Goal: Task Accomplishment & Management: Use online tool/utility

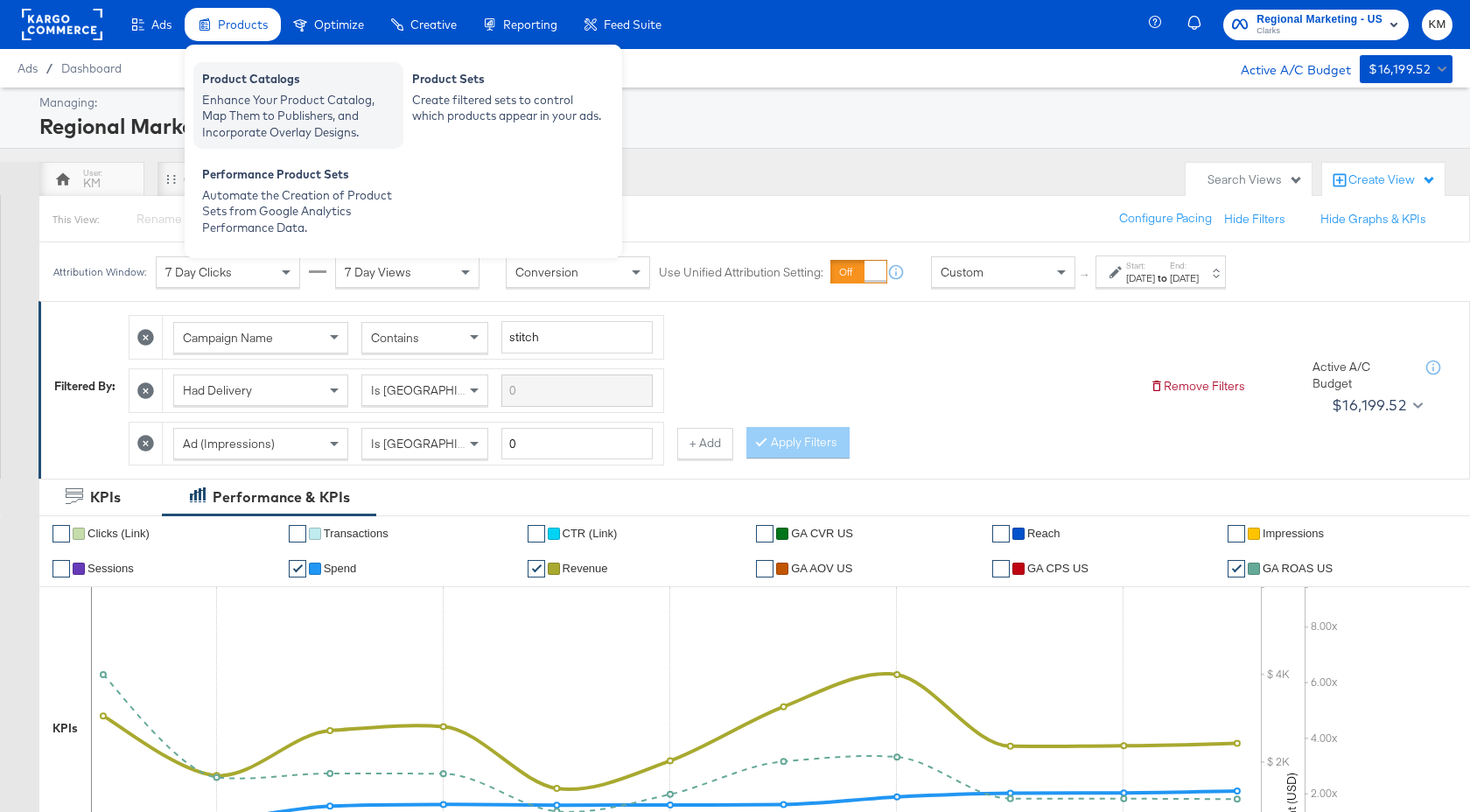
click at [263, 78] on div "Product Catalogs" at bounding box center [298, 81] width 192 height 21
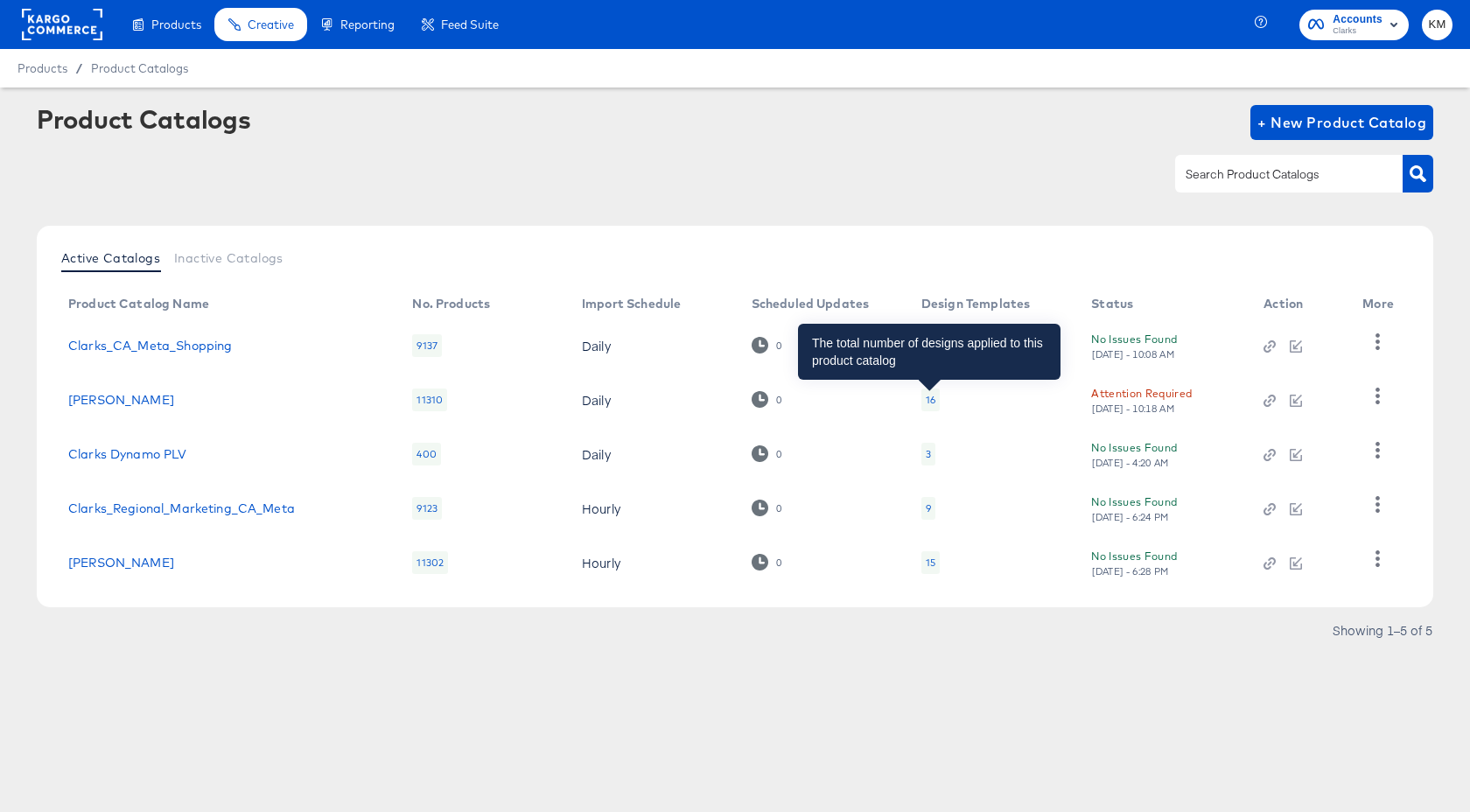
click at [934, 402] on div "16" at bounding box center [930, 399] width 9 height 14
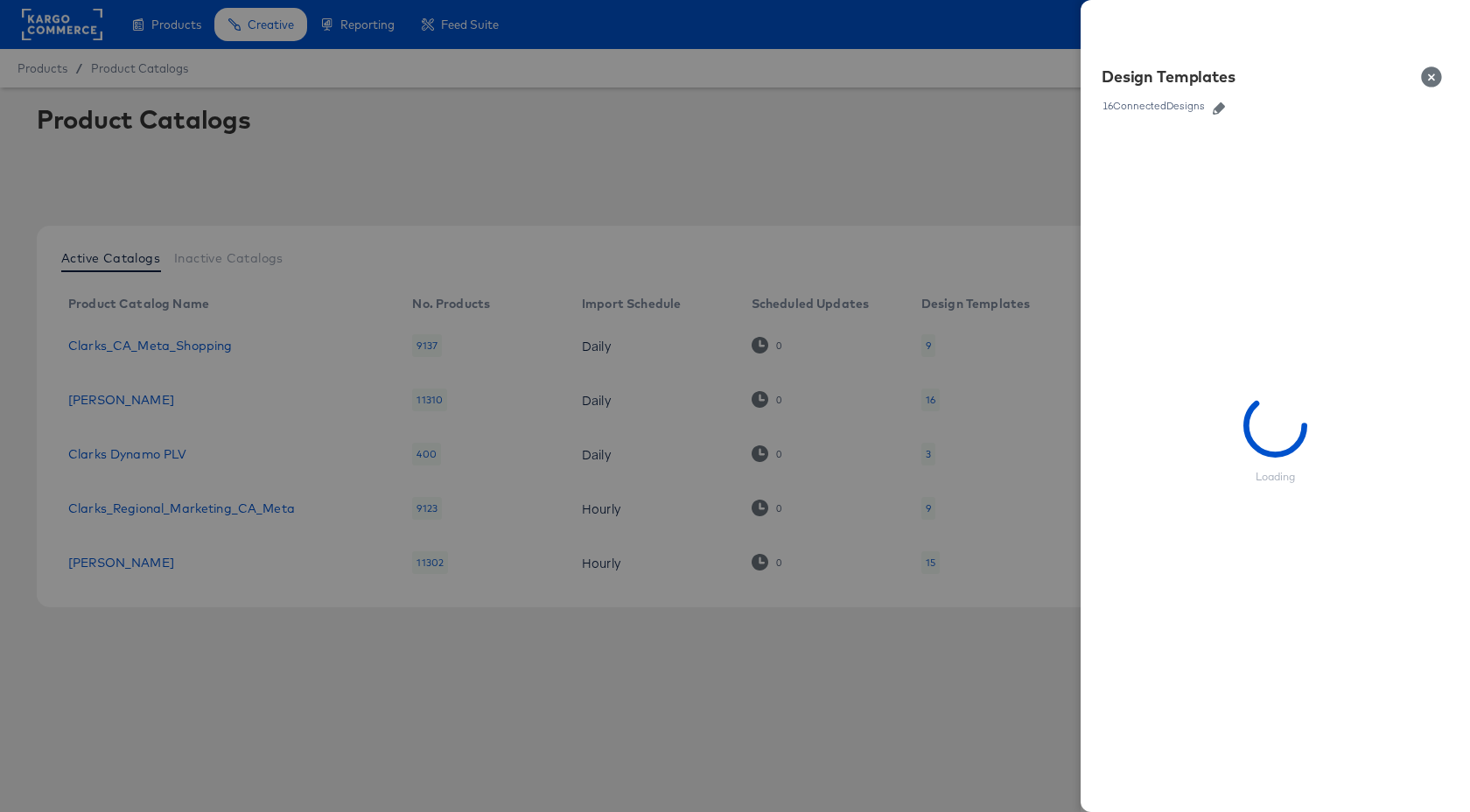
click at [1224, 105] on icon "button" at bounding box center [1218, 108] width 12 height 12
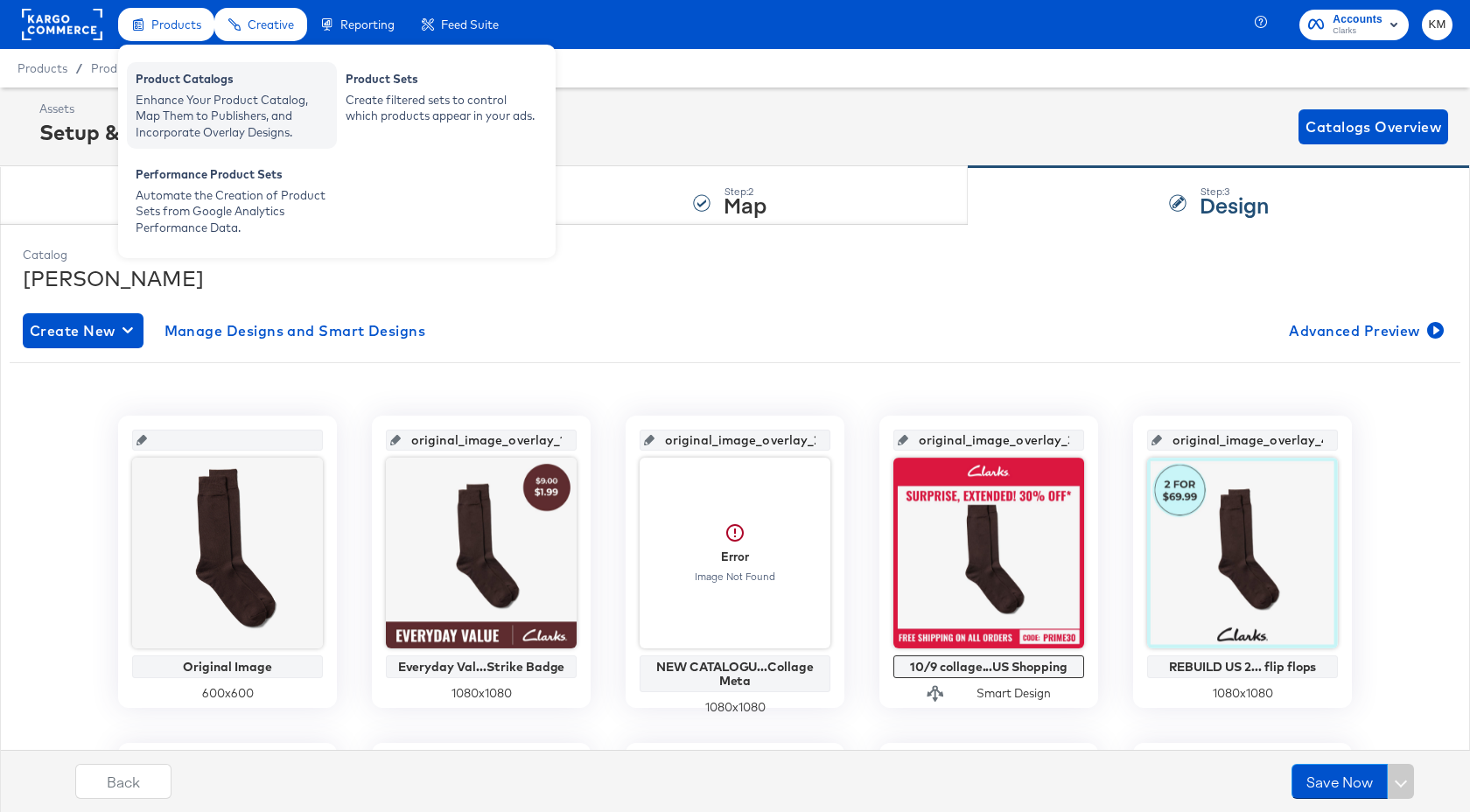
click at [179, 91] on div "Enhance Your Product Catalog, Map Them to Publishers, and Incorporate Overlay D…" at bounding box center [232, 116] width 192 height 49
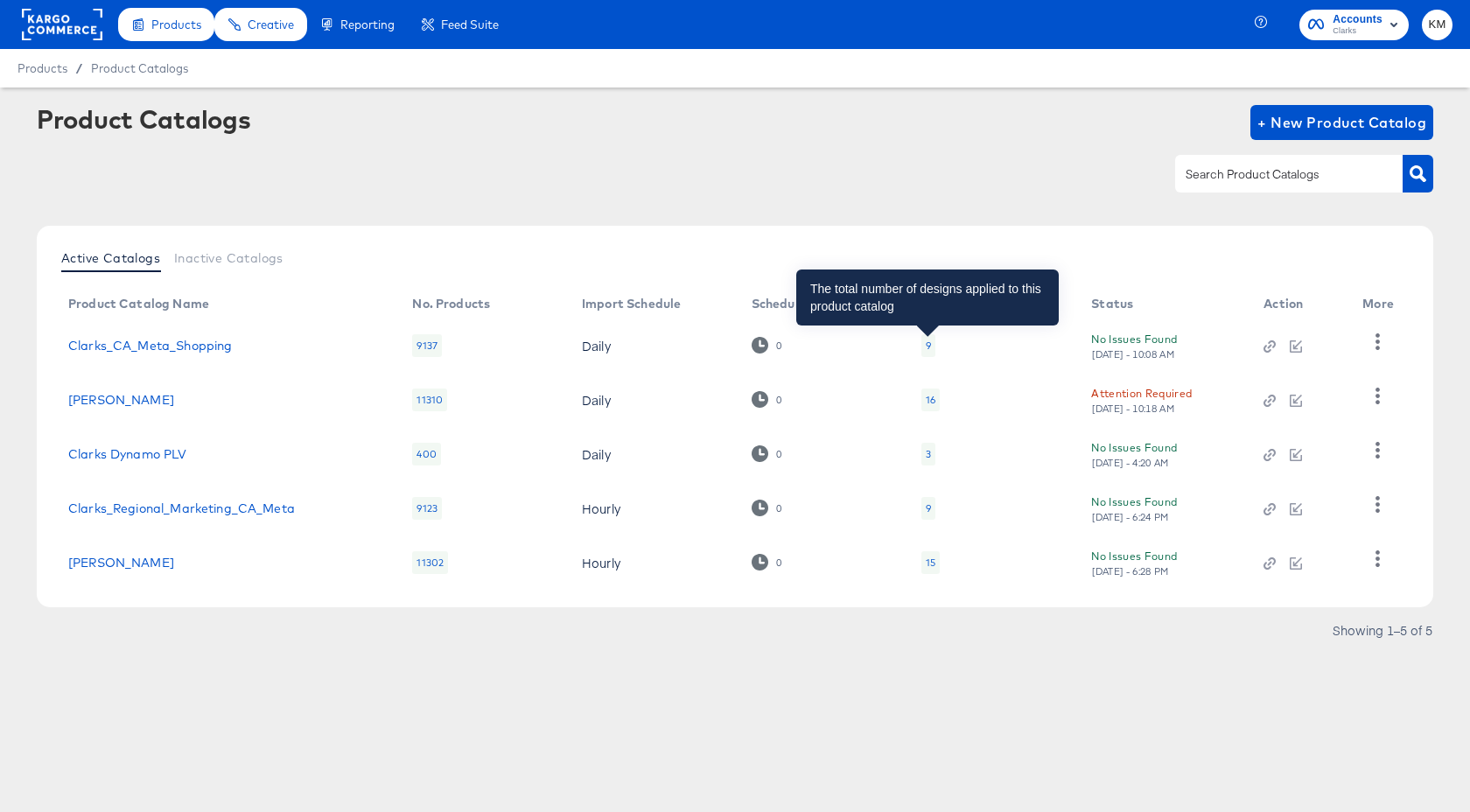
click at [925, 345] on div "9" at bounding box center [928, 345] width 6 height 14
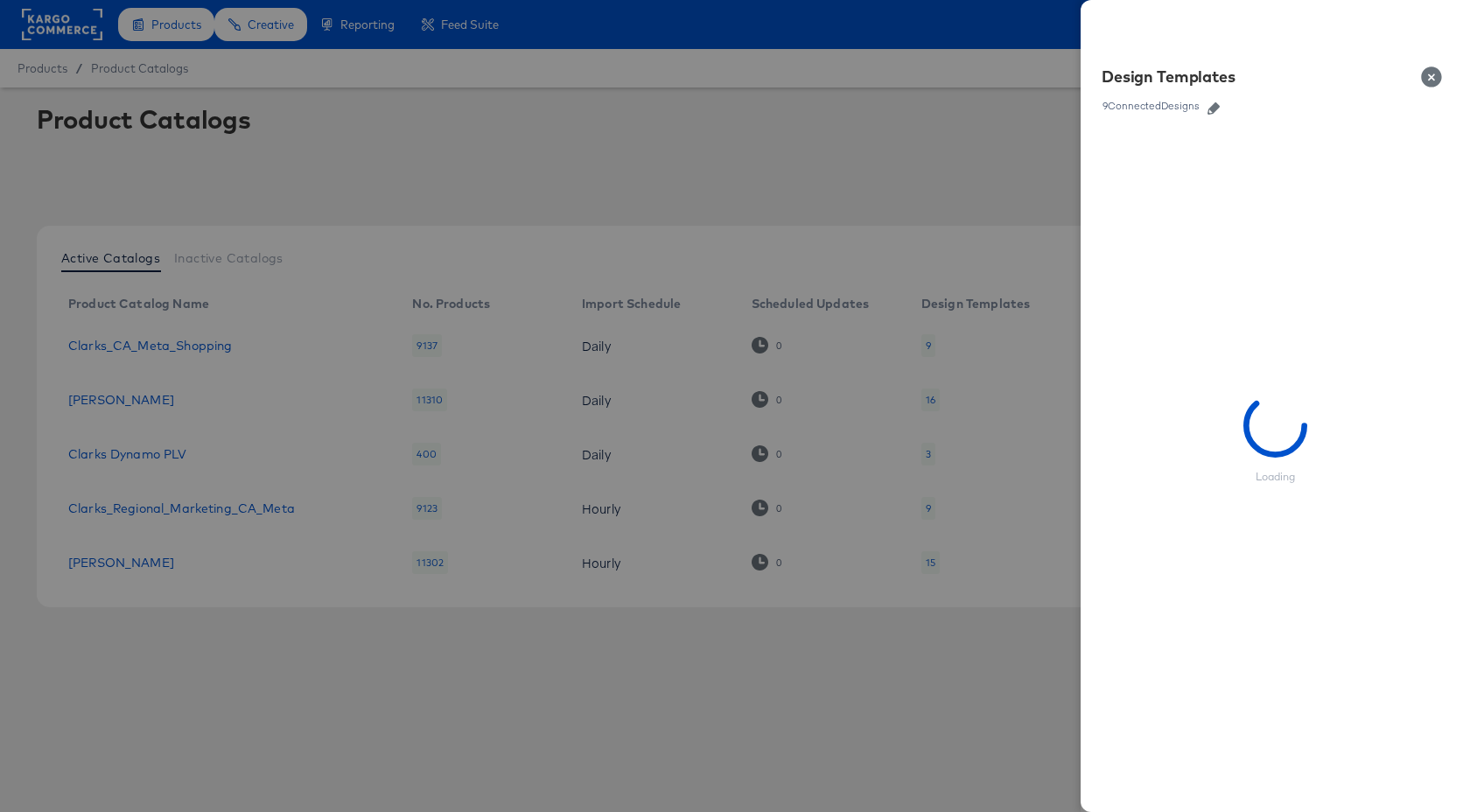
click at [1217, 111] on icon "button" at bounding box center [1213, 108] width 12 height 12
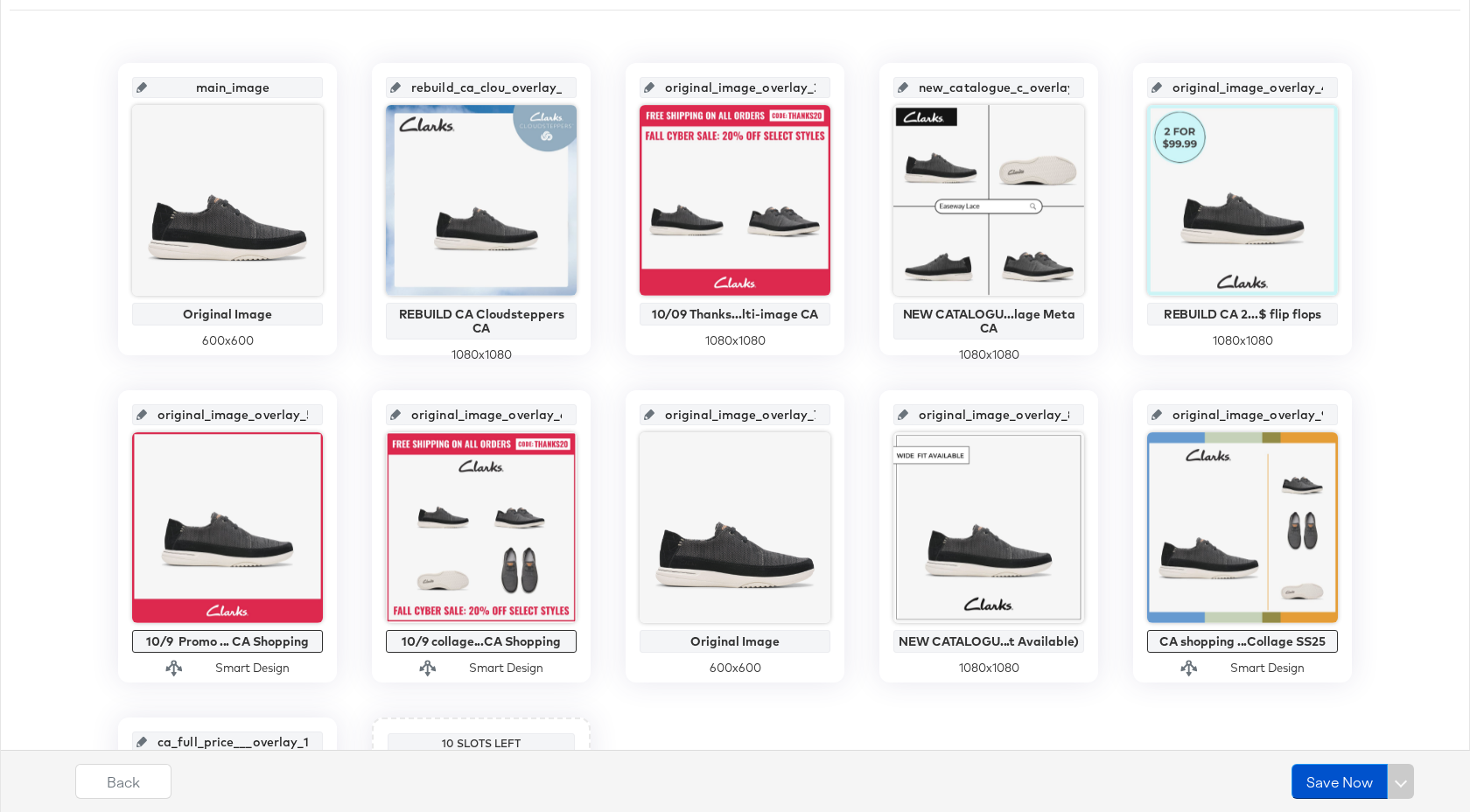
scroll to position [349, 0]
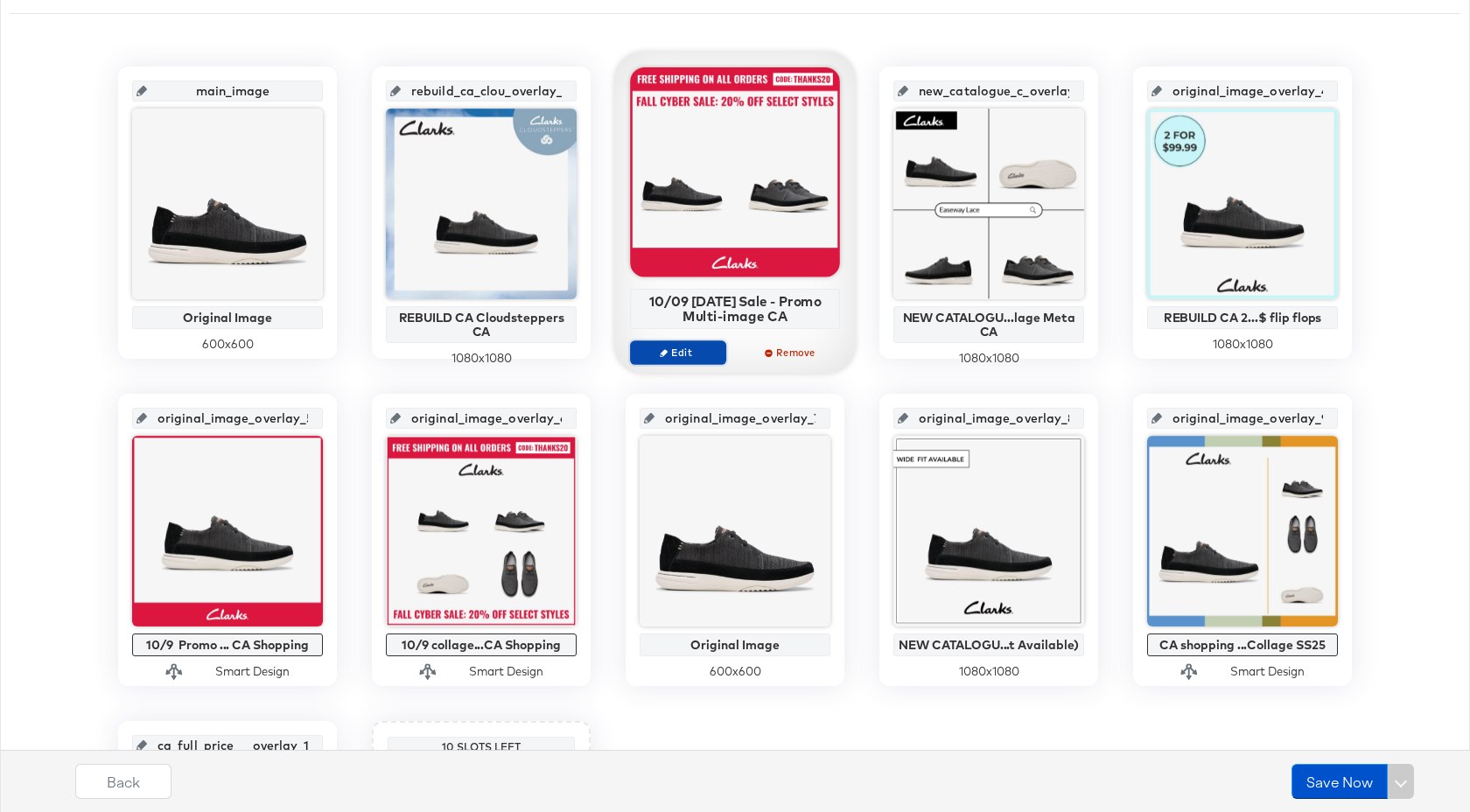
click at [704, 344] on button "Edit" at bounding box center [678, 352] width 96 height 24
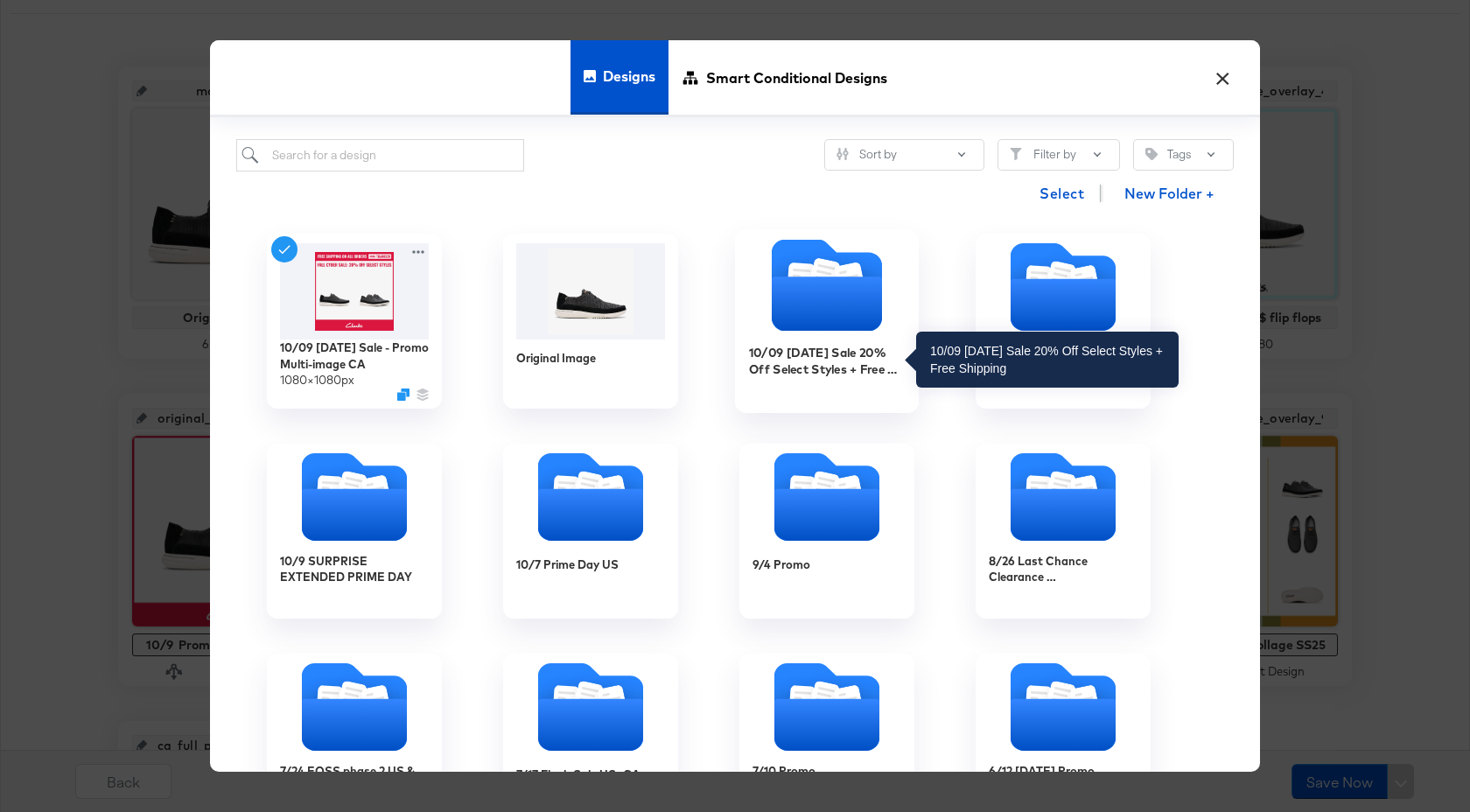
click at [801, 348] on div "10/09 [DATE] Sale 20% Off Select Styles + Free Shipping" at bounding box center [827, 361] width 156 height 34
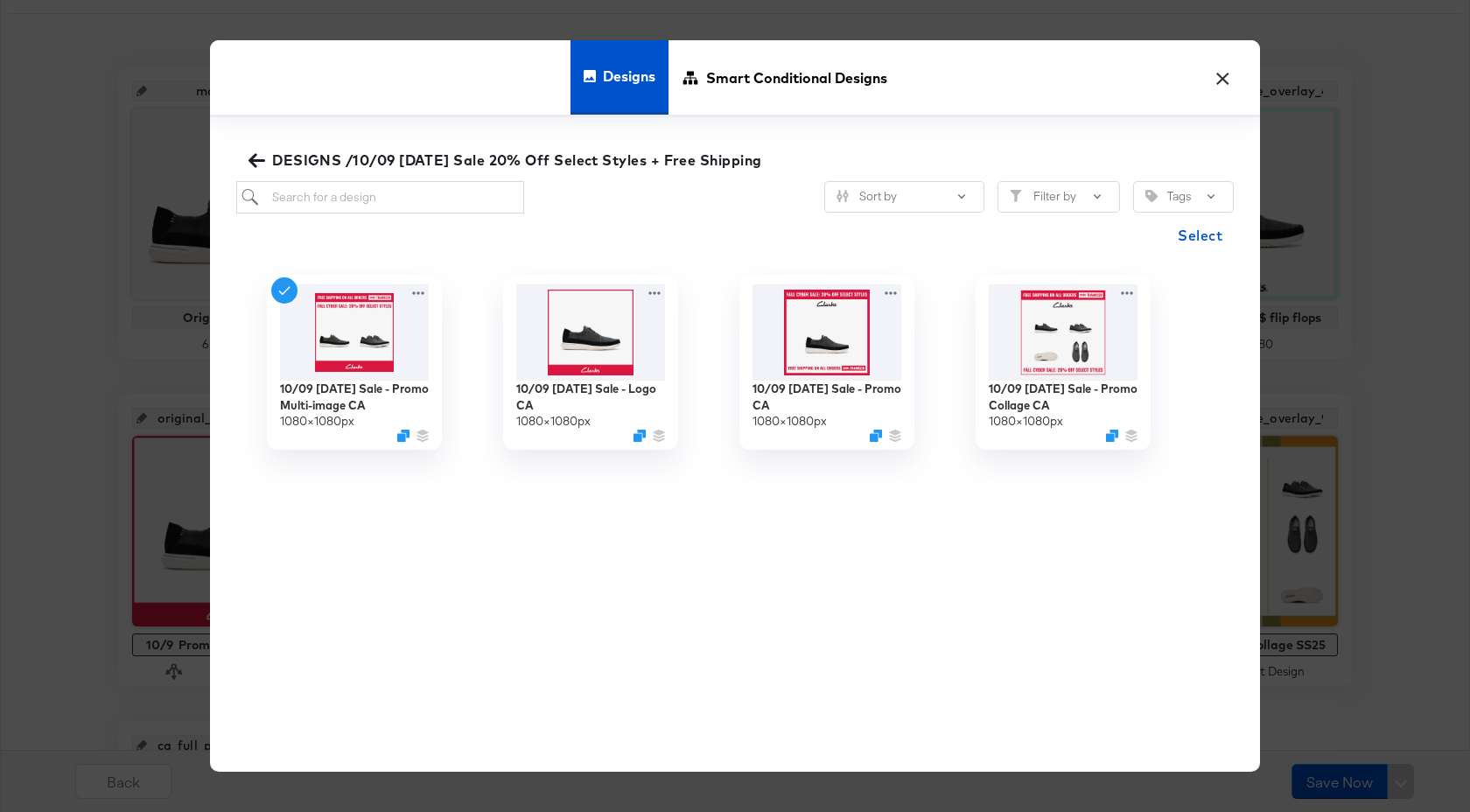
click at [259, 165] on icon "button" at bounding box center [257, 161] width 17 height 17
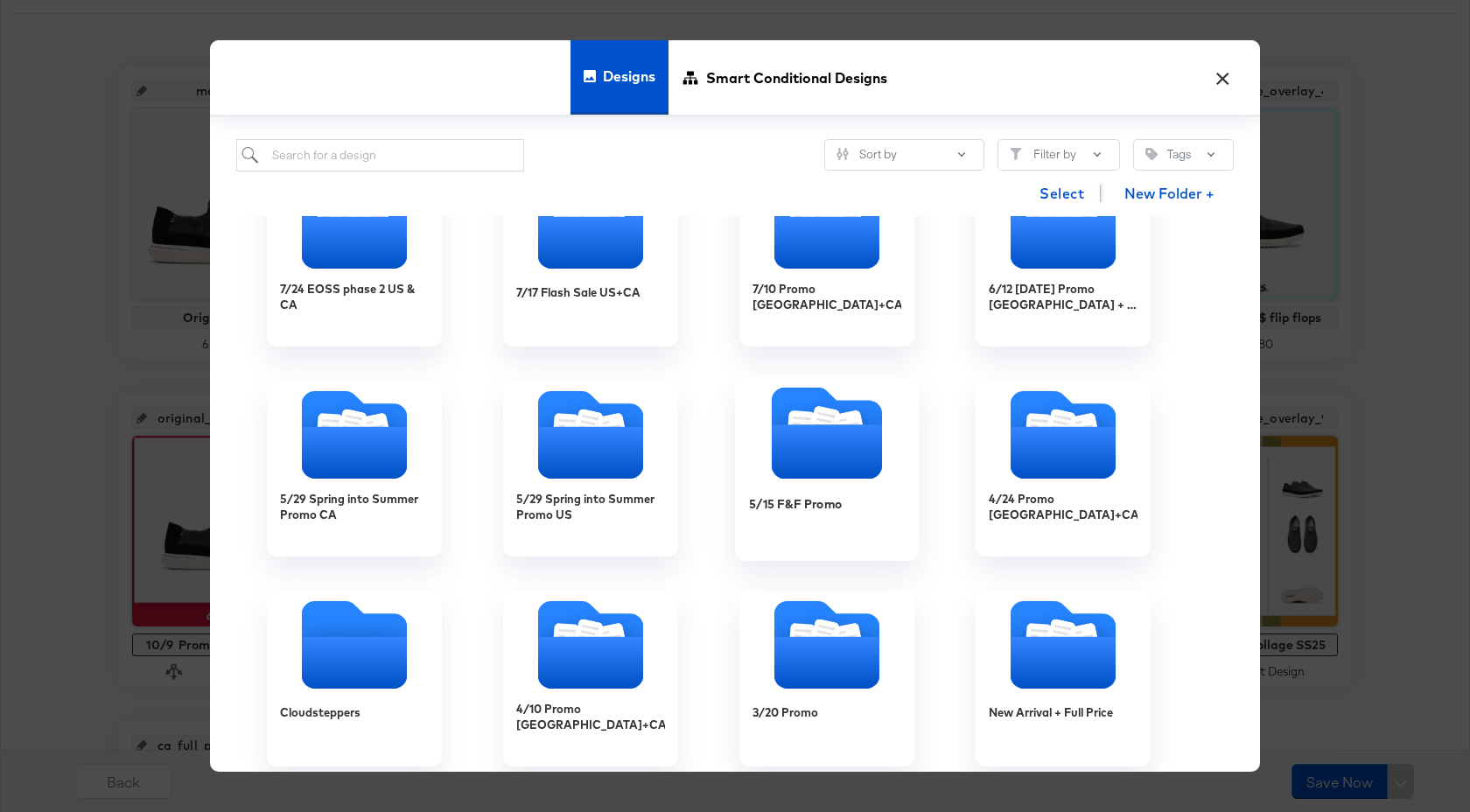
scroll to position [0, 0]
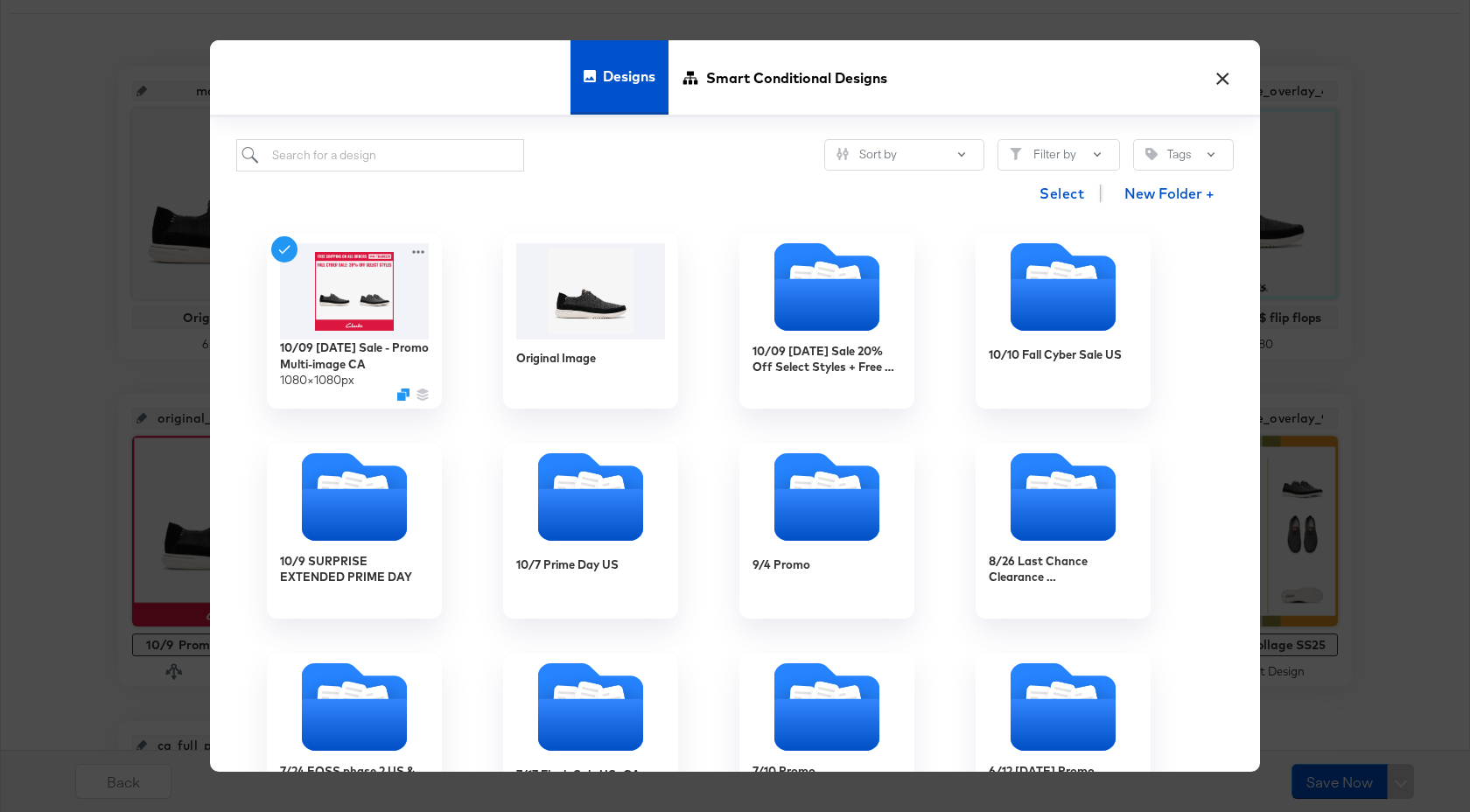
click at [1222, 73] on button "×" at bounding box center [1221, 73] width 31 height 31
